Goal: Information Seeking & Learning: Check status

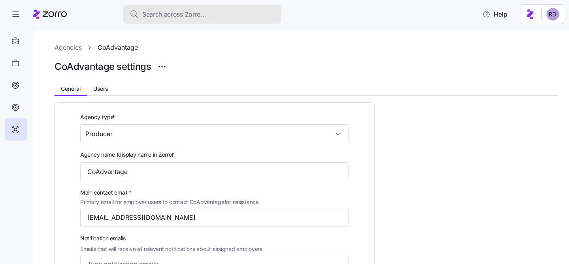
scroll to position [120, 0]
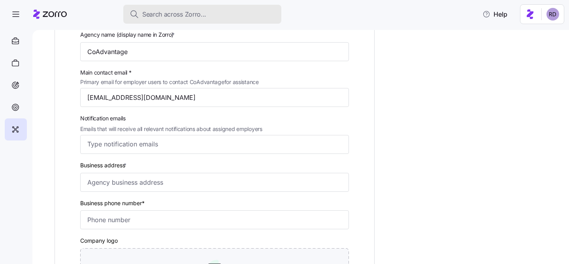
click at [163, 17] on span "Search across Zorro..." at bounding box center [174, 14] width 64 height 10
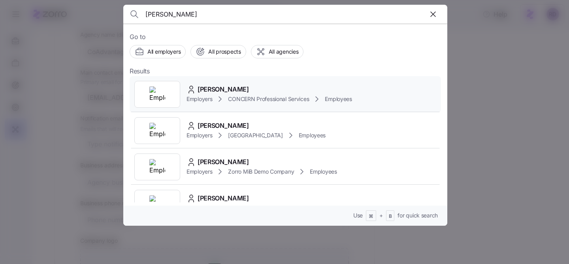
type input "milewski"
click at [290, 91] on div "Cody Milewski" at bounding box center [268, 90] width 165 height 10
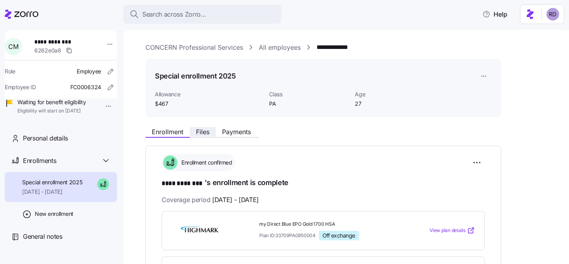
click at [201, 133] on span "Files" at bounding box center [202, 132] width 13 height 6
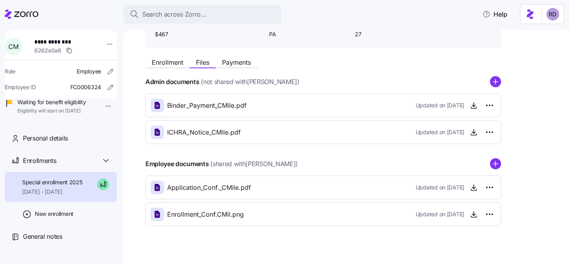
scroll to position [71, 0]
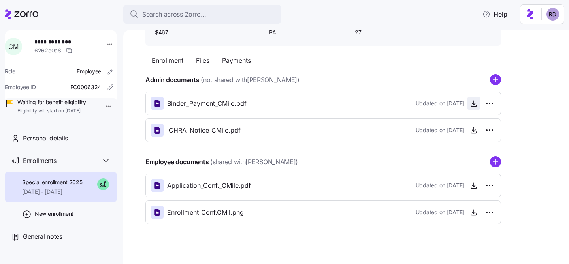
click at [472, 105] on icon "button" at bounding box center [474, 104] width 8 height 8
click at [470, 186] on icon "button" at bounding box center [474, 186] width 8 height 8
click at [472, 209] on span "button" at bounding box center [474, 213] width 12 height 12
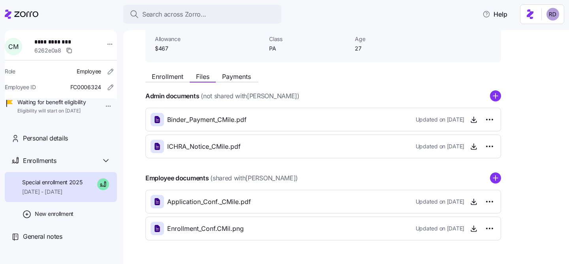
scroll to position [79, 0]
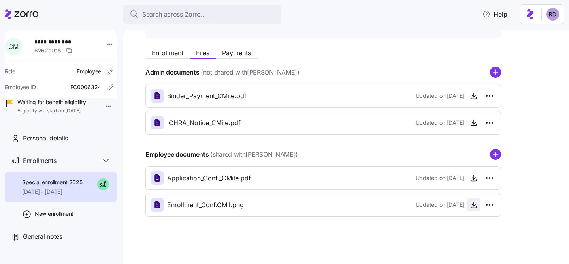
click at [474, 206] on icon "button" at bounding box center [474, 205] width 0 height 4
click at [560, 18] on html "**********" at bounding box center [284, 129] width 569 height 259
click at [435, 54] on html "**********" at bounding box center [284, 129] width 569 height 259
click at [24, 15] on icon at bounding box center [22, 13] width 34 height 9
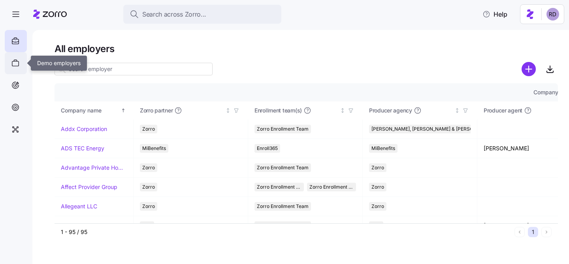
click at [17, 59] on icon at bounding box center [15, 62] width 9 height 9
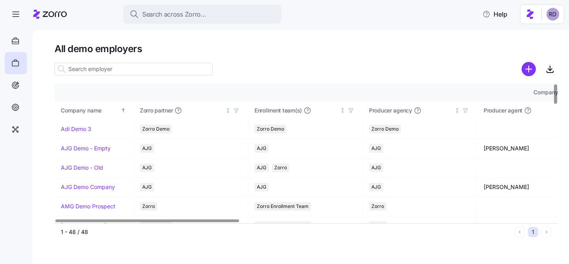
click at [75, 68] on input at bounding box center [133, 69] width 158 height 13
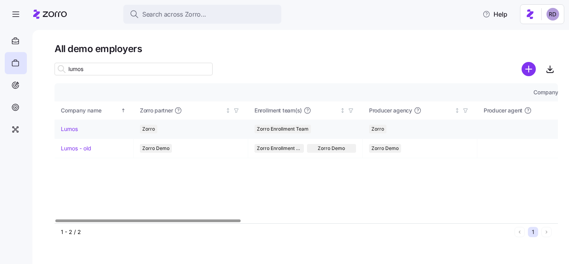
type input "lumos"
click at [70, 129] on link "Lumos" at bounding box center [69, 129] width 17 height 8
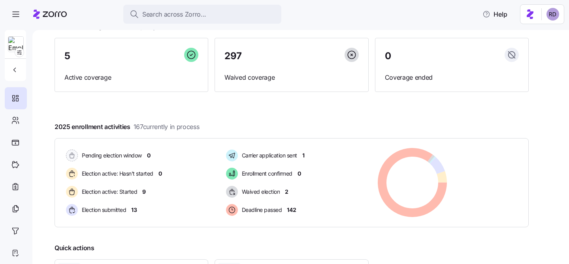
scroll to position [85, 0]
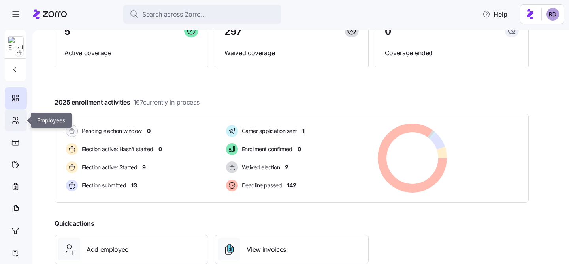
click at [11, 129] on div at bounding box center [16, 120] width 22 height 22
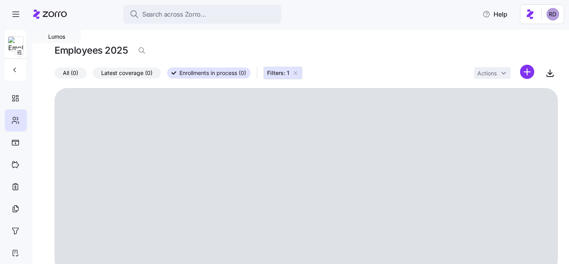
click at [289, 72] on span "Filters: 1" at bounding box center [278, 73] width 22 height 8
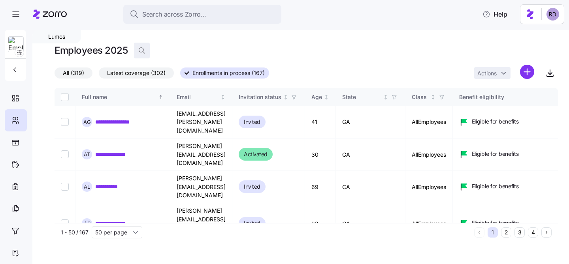
click at [144, 56] on span "button" at bounding box center [141, 50] width 15 height 15
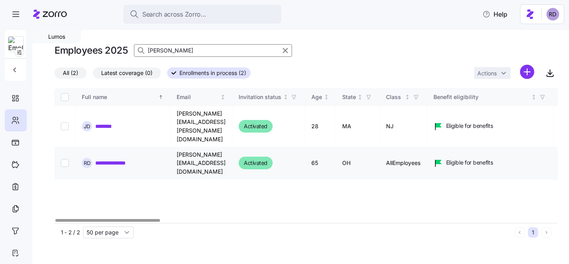
type input "Reece"
click at [128, 159] on link "**********" at bounding box center [118, 163] width 46 height 8
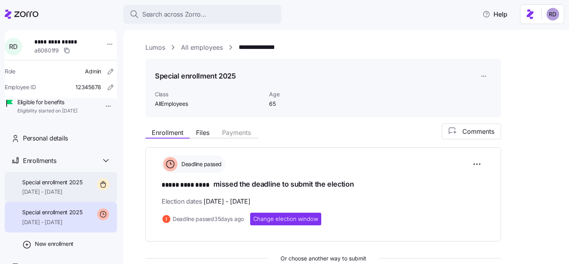
click at [65, 196] on div "Special enrollment 2025 11/01/2025 - 12/31/2025" at bounding box center [52, 188] width 60 height 18
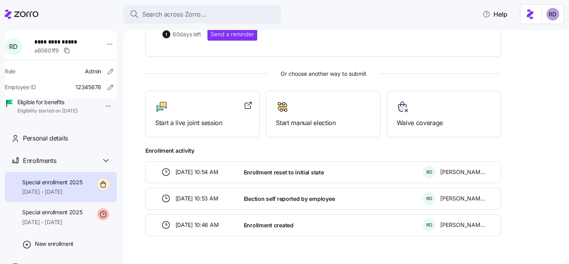
scroll to position [187, 0]
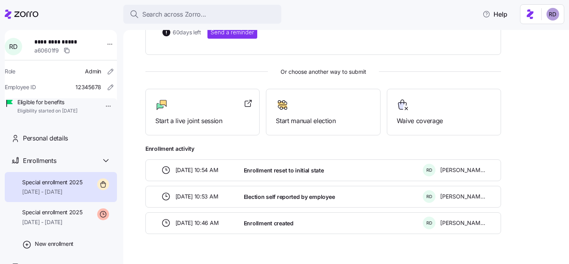
click at [276, 193] on span "Election self reported by employee" at bounding box center [289, 197] width 91 height 8
click at [265, 194] on span "Election self reported by employee" at bounding box center [289, 197] width 91 height 8
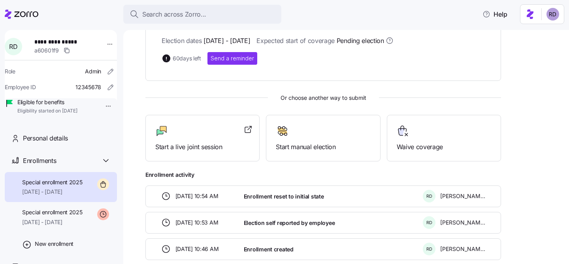
scroll to position [160, 0]
click at [103, 107] on html "**********" at bounding box center [284, 129] width 569 height 259
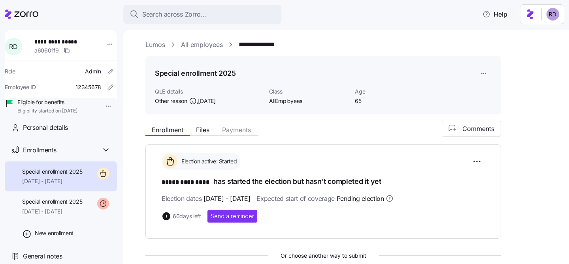
scroll to position [0, 0]
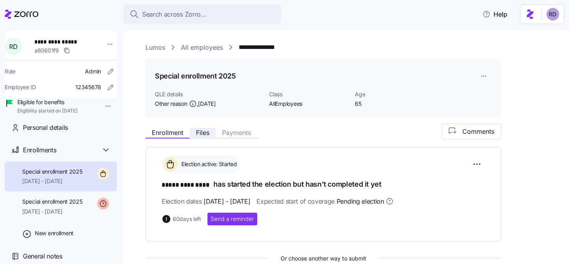
click at [205, 132] on span "Files" at bounding box center [202, 133] width 13 height 6
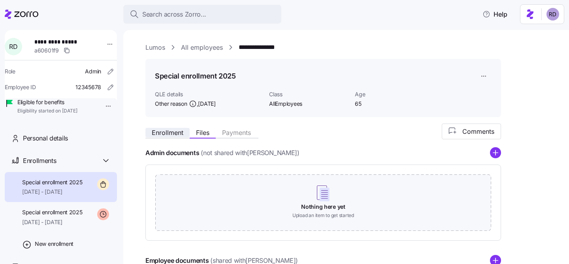
click at [182, 131] on span "Enrollment" at bounding box center [168, 133] width 32 height 6
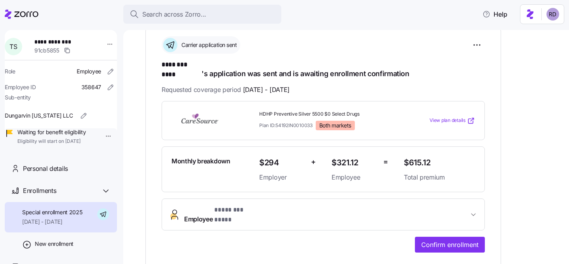
scroll to position [107, 0]
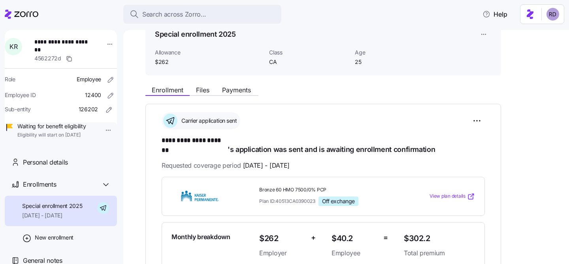
scroll to position [36, 0]
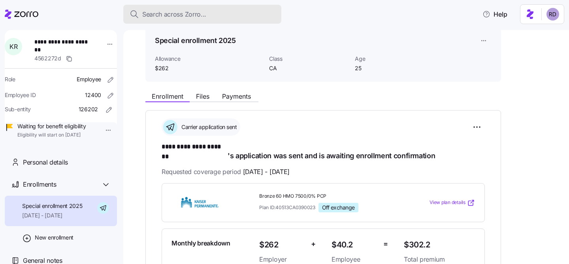
click at [191, 17] on span "Search across Zorro..." at bounding box center [174, 14] width 64 height 10
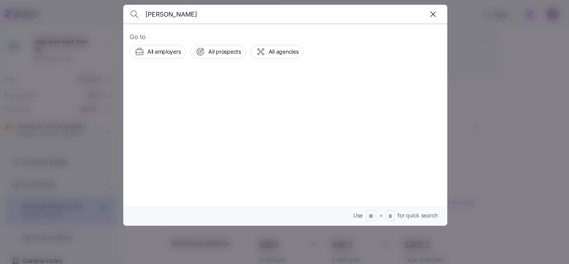
type input "Raquel"
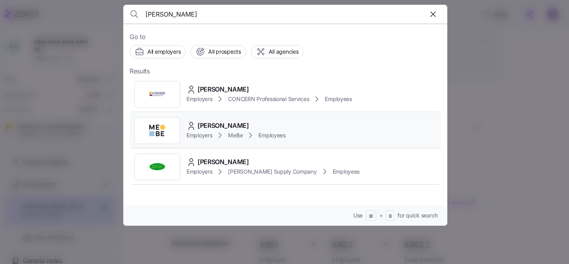
click at [306, 130] on div "Raquel Monge Employers MeBe Employees" at bounding box center [285, 131] width 311 height 36
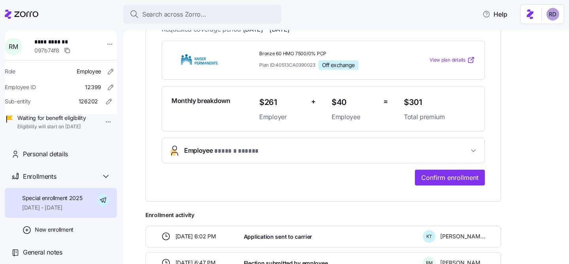
scroll to position [37, 0]
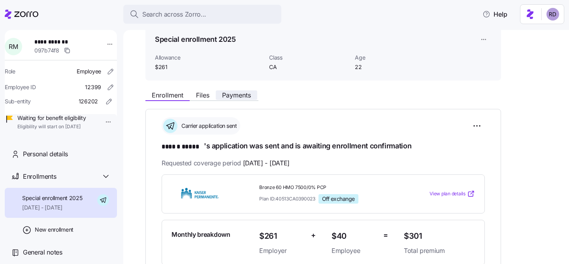
click at [219, 96] on button "Payments" at bounding box center [236, 94] width 41 height 9
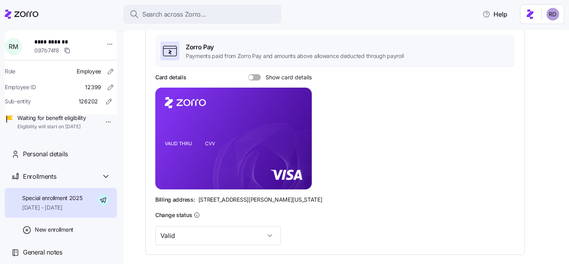
scroll to position [45, 0]
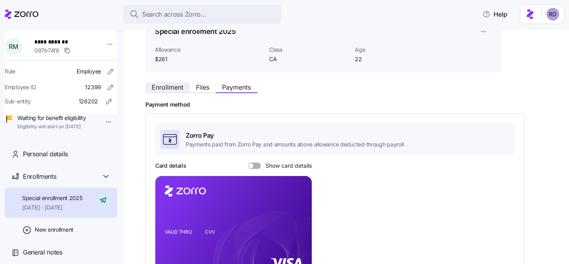
click at [172, 85] on span "Enrollment" at bounding box center [168, 87] width 32 height 6
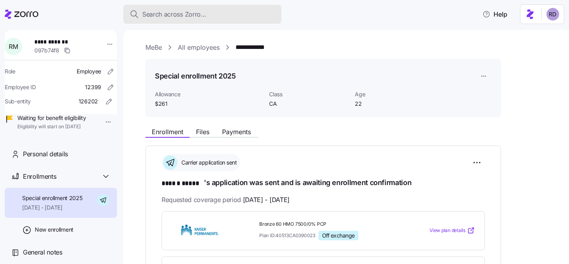
click at [186, 18] on span "Search across Zorro..." at bounding box center [174, 14] width 64 height 10
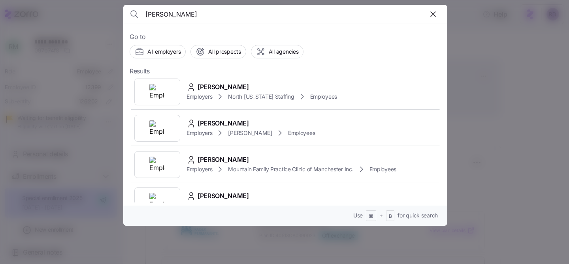
scroll to position [154, 0]
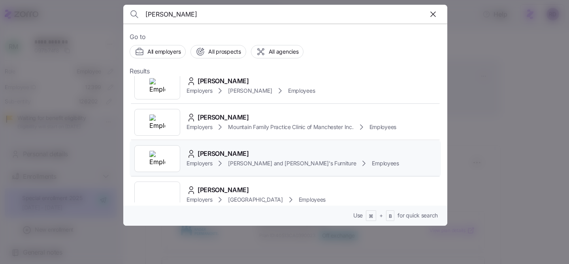
type input "gregory"
click at [288, 152] on div "[PERSON_NAME]" at bounding box center [292, 154] width 212 height 10
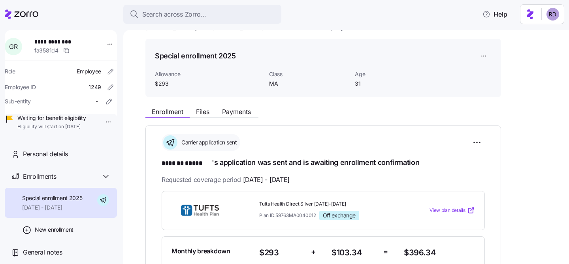
scroll to position [24, 0]
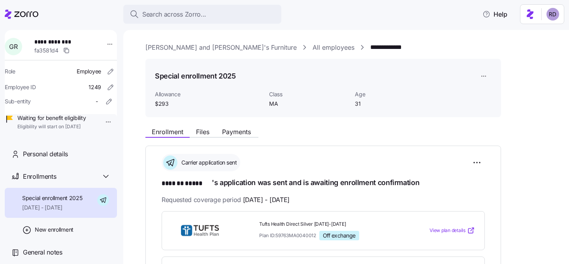
scroll to position [24, 0]
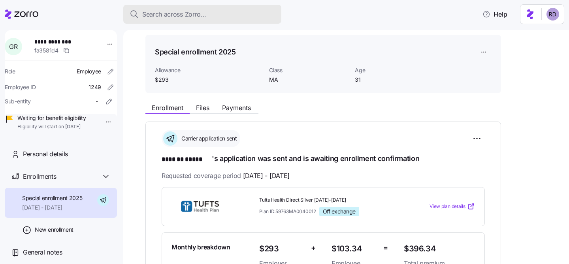
click at [190, 15] on span "Search across Zorro..." at bounding box center [174, 14] width 64 height 10
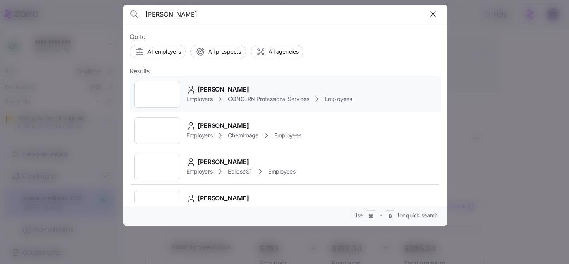
type input "[PERSON_NAME]"
click at [267, 82] on div "[PERSON_NAME] Employers CONCERN Professional Services Employees" at bounding box center [285, 94] width 311 height 36
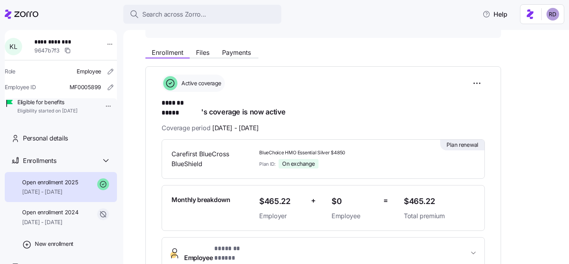
scroll to position [80, 0]
click at [87, 232] on div "Open enrollment 2024 [DATE] - [DATE]" at bounding box center [61, 217] width 112 height 30
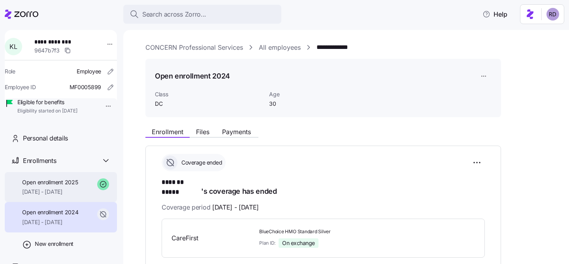
click at [64, 196] on span "[DATE] - [DATE]" at bounding box center [50, 192] width 56 height 8
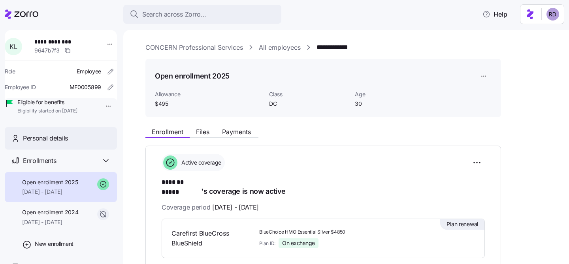
click at [49, 143] on span "Personal details" at bounding box center [45, 138] width 45 height 10
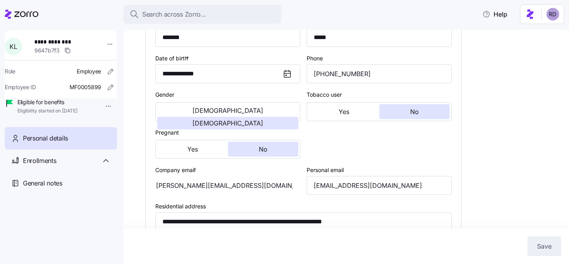
type input "DC"
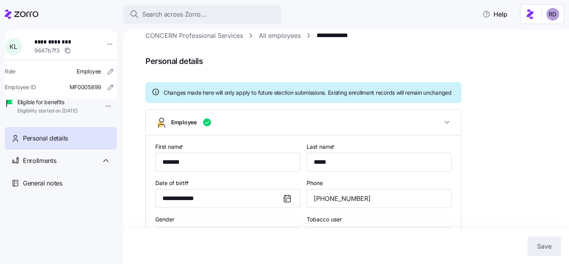
scroll to position [10, 0]
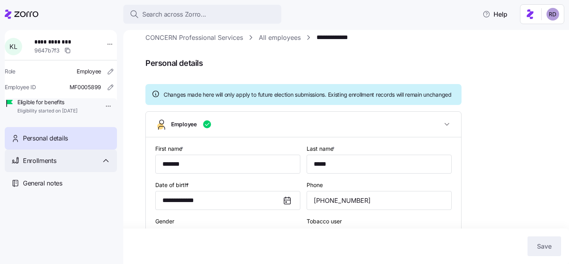
click at [52, 172] on div "Enrollments" at bounding box center [61, 161] width 112 height 23
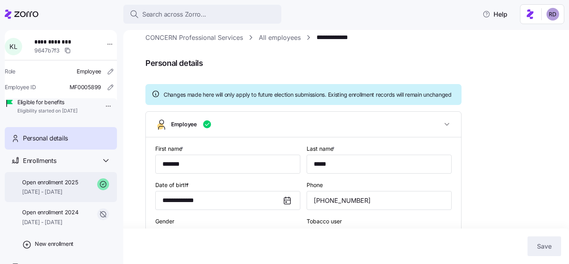
click at [56, 186] on span "Open enrollment 2025" at bounding box center [50, 183] width 56 height 8
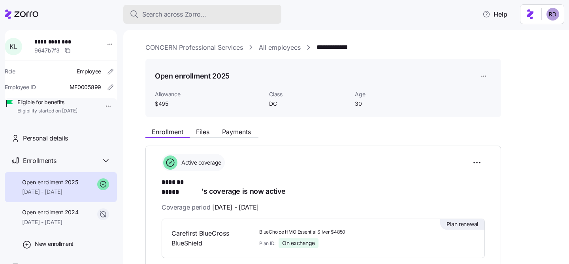
click at [195, 19] on button "Search across Zorro..." at bounding box center [202, 14] width 158 height 19
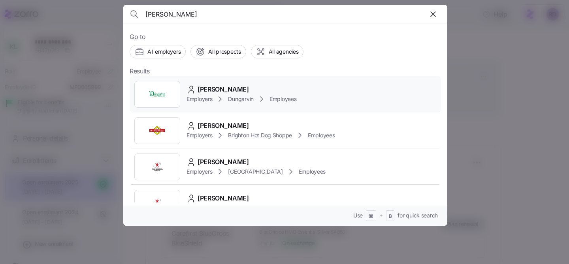
type input "Frank ok"
click at [331, 96] on div "Frank Okonkwo Employers Dungarvin Employees" at bounding box center [285, 94] width 311 height 36
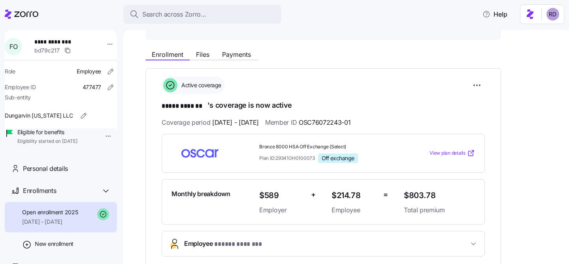
scroll to position [83, 0]
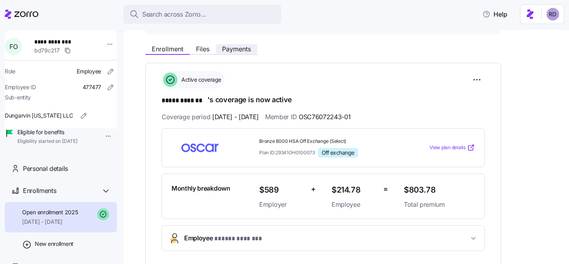
click at [232, 46] on span "Payments" at bounding box center [236, 49] width 29 height 6
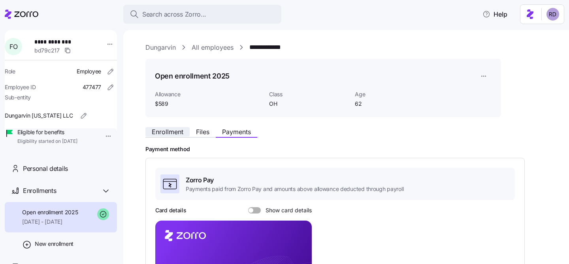
click at [173, 129] on span "Enrollment" at bounding box center [168, 132] width 32 height 6
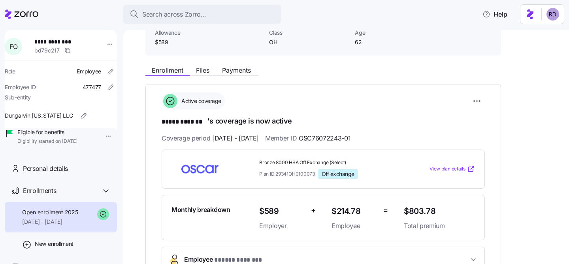
scroll to position [58, 0]
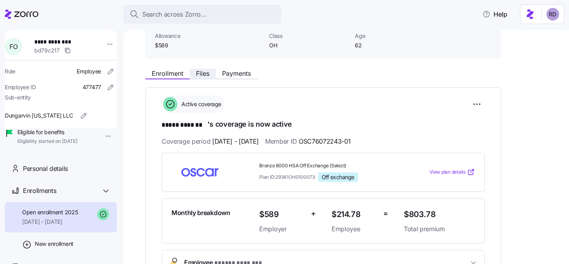
click at [210, 72] on button "Files" at bounding box center [203, 73] width 26 height 9
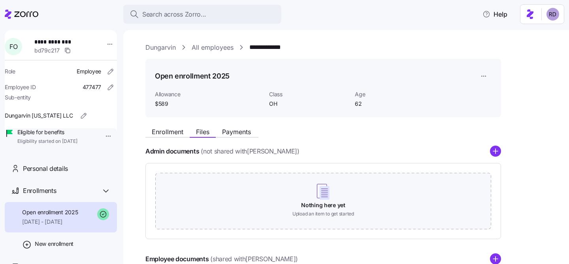
scroll to position [0, 0]
click at [243, 131] on span "Payments" at bounding box center [236, 131] width 29 height 6
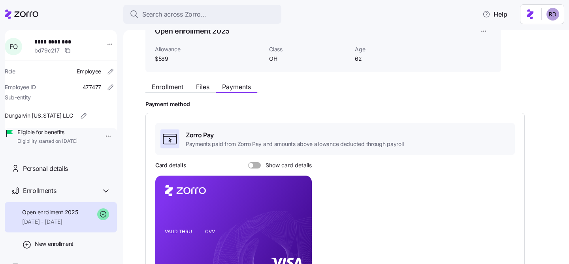
scroll to position [48, 0]
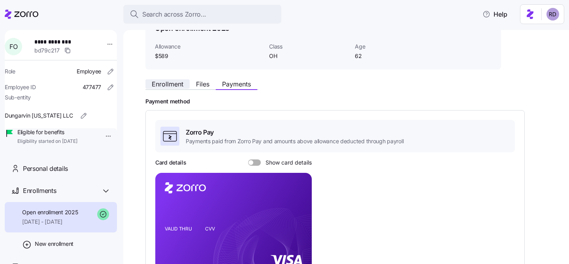
click at [171, 80] on button "Enrollment" at bounding box center [167, 83] width 44 height 9
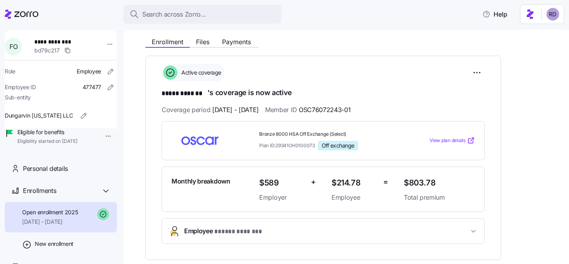
scroll to position [258, 0]
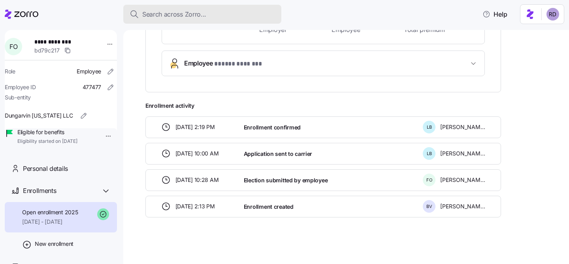
click at [184, 20] on button "Search across Zorro..." at bounding box center [202, 14] width 158 height 19
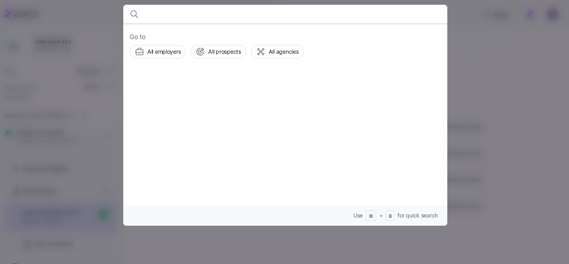
type input "e"
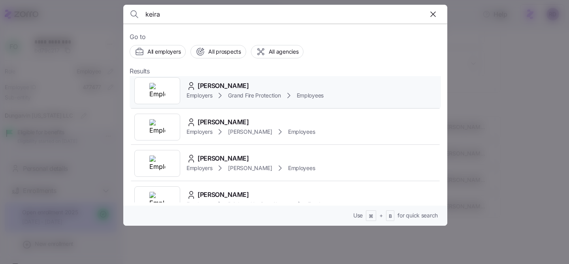
scroll to position [41, 0]
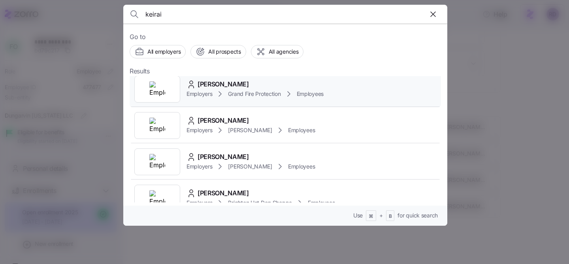
type input "keiraia"
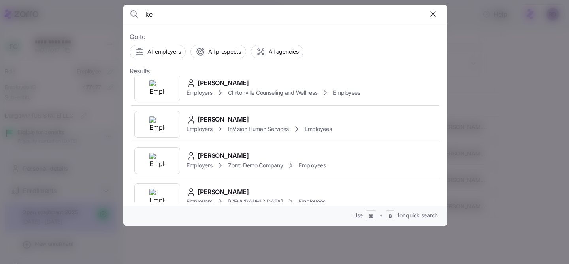
scroll to position [746, 0]
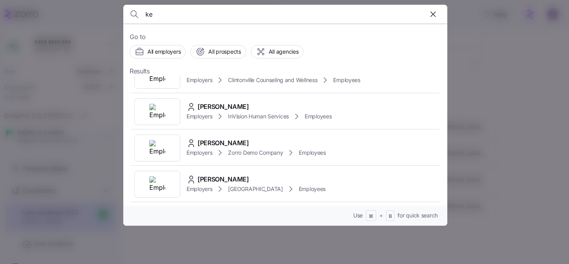
click at [159, 9] on input "ke" at bounding box center [246, 14] width 202 height 19
paste input "Kieaira"
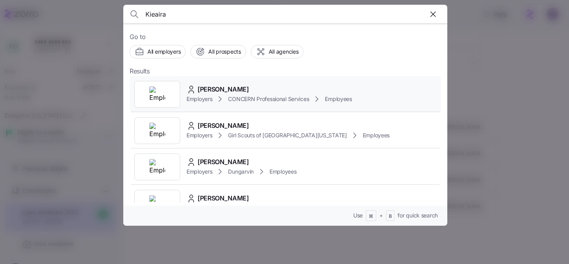
type input "Kieaira"
click at [314, 90] on div "Kieaira Lucas" at bounding box center [268, 90] width 165 height 10
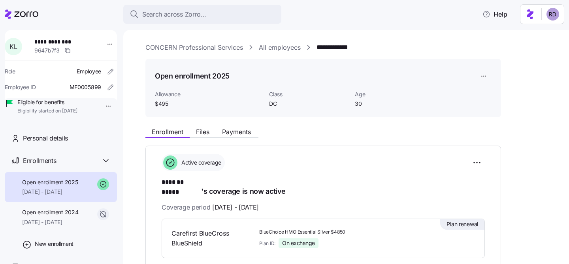
click at [290, 165] on div "Active coverage" at bounding box center [323, 162] width 323 height 17
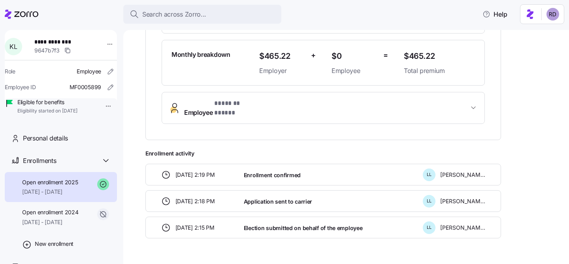
scroll to position [231, 0]
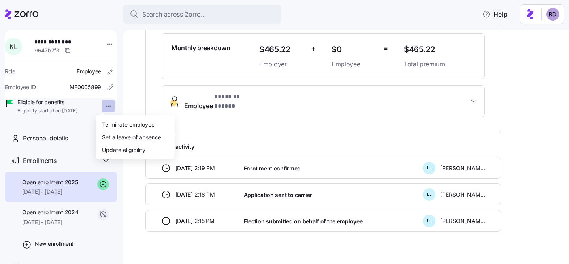
click at [102, 106] on html "**********" at bounding box center [284, 129] width 569 height 259
click at [129, 101] on html "**********" at bounding box center [284, 129] width 569 height 259
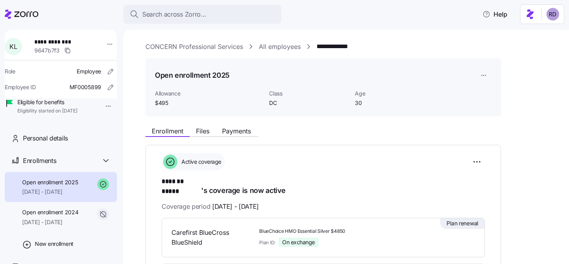
scroll to position [0, 0]
click at [486, 79] on html "**********" at bounding box center [284, 129] width 569 height 259
click at [519, 72] on html "**********" at bounding box center [284, 129] width 569 height 259
click at [476, 165] on html "**********" at bounding box center [284, 129] width 569 height 259
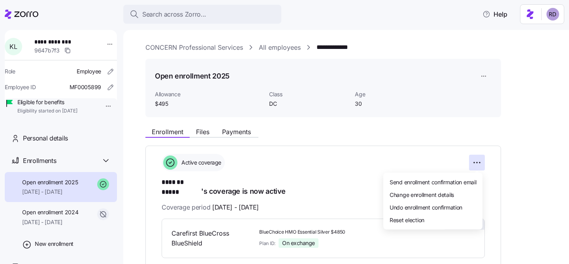
click at [507, 133] on html "**********" at bounding box center [284, 129] width 569 height 259
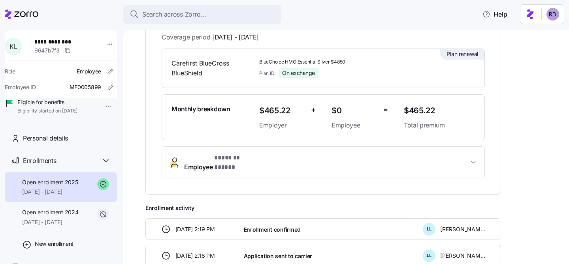
scroll to position [190, 0]
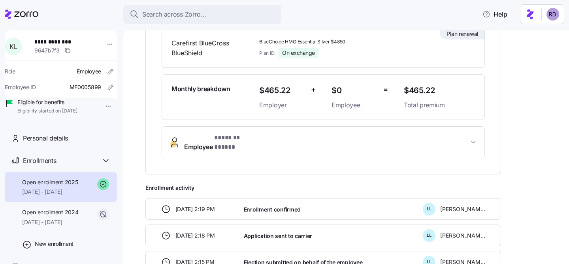
click at [445, 133] on span "Employee * ******* ***** *" at bounding box center [326, 142] width 284 height 19
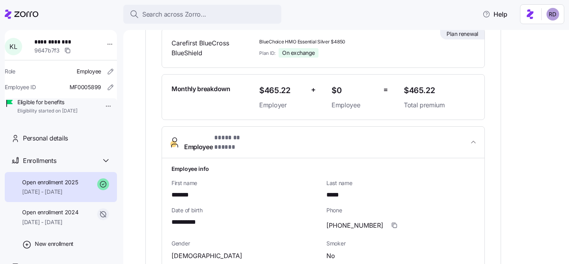
click at [445, 133] on span "Employee * ******* ***** *" at bounding box center [326, 142] width 284 height 19
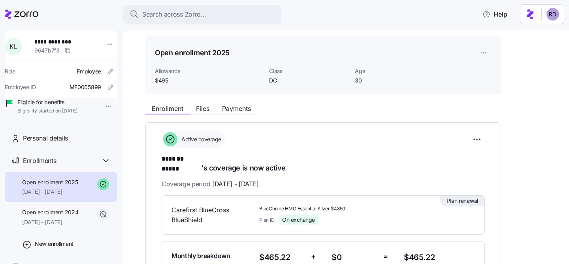
scroll to position [0, 0]
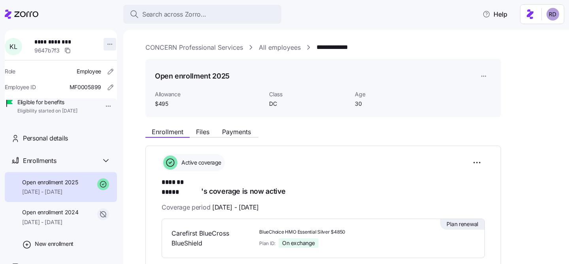
click at [100, 42] on html "**********" at bounding box center [284, 129] width 569 height 259
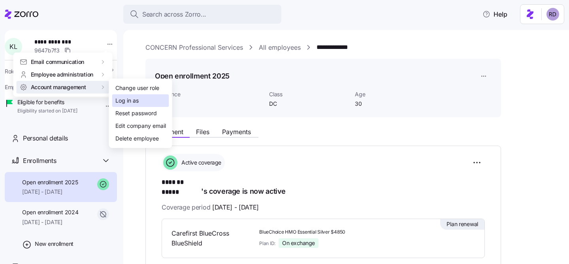
click at [136, 101] on div "Log in as" at bounding box center [126, 100] width 23 height 9
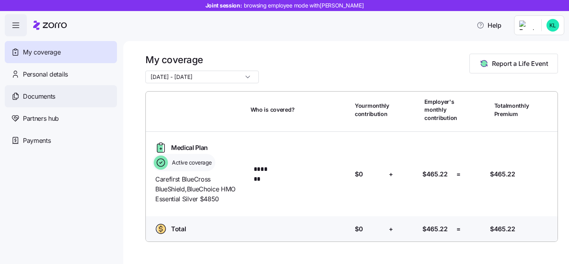
click at [55, 100] on span "Documents" at bounding box center [39, 97] width 32 height 10
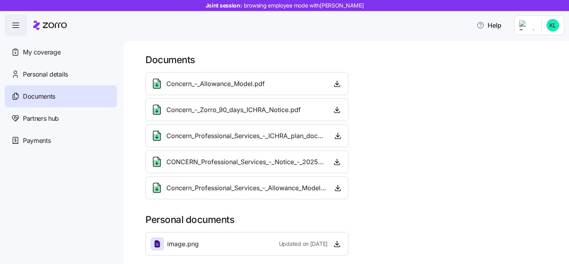
scroll to position [1, 0]
